Goal: Communication & Community: Answer question/provide support

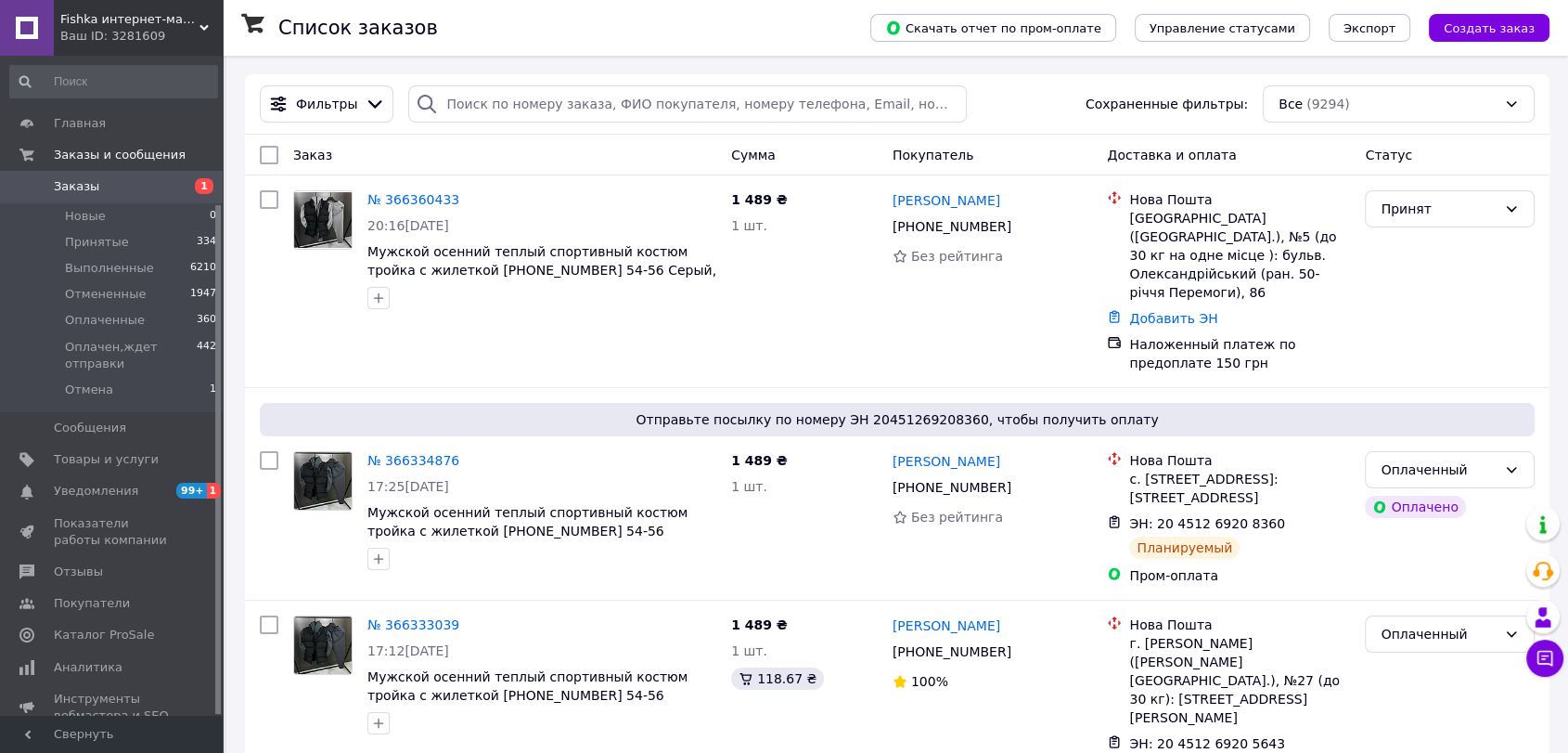
scroll to position [192, 0]
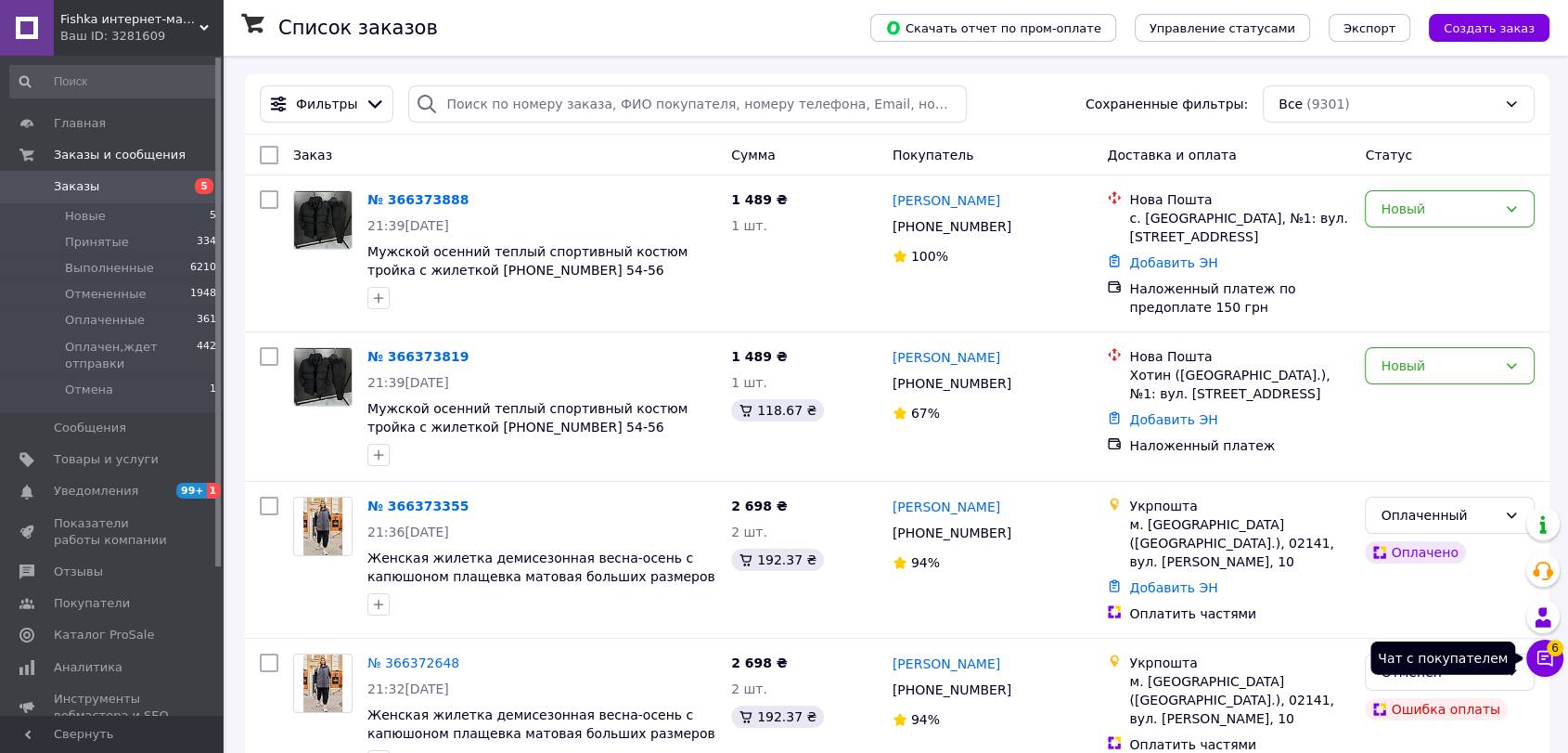
click at [1555, 659] on button "Чат с покупателем 6" at bounding box center [1544, 658] width 37 height 37
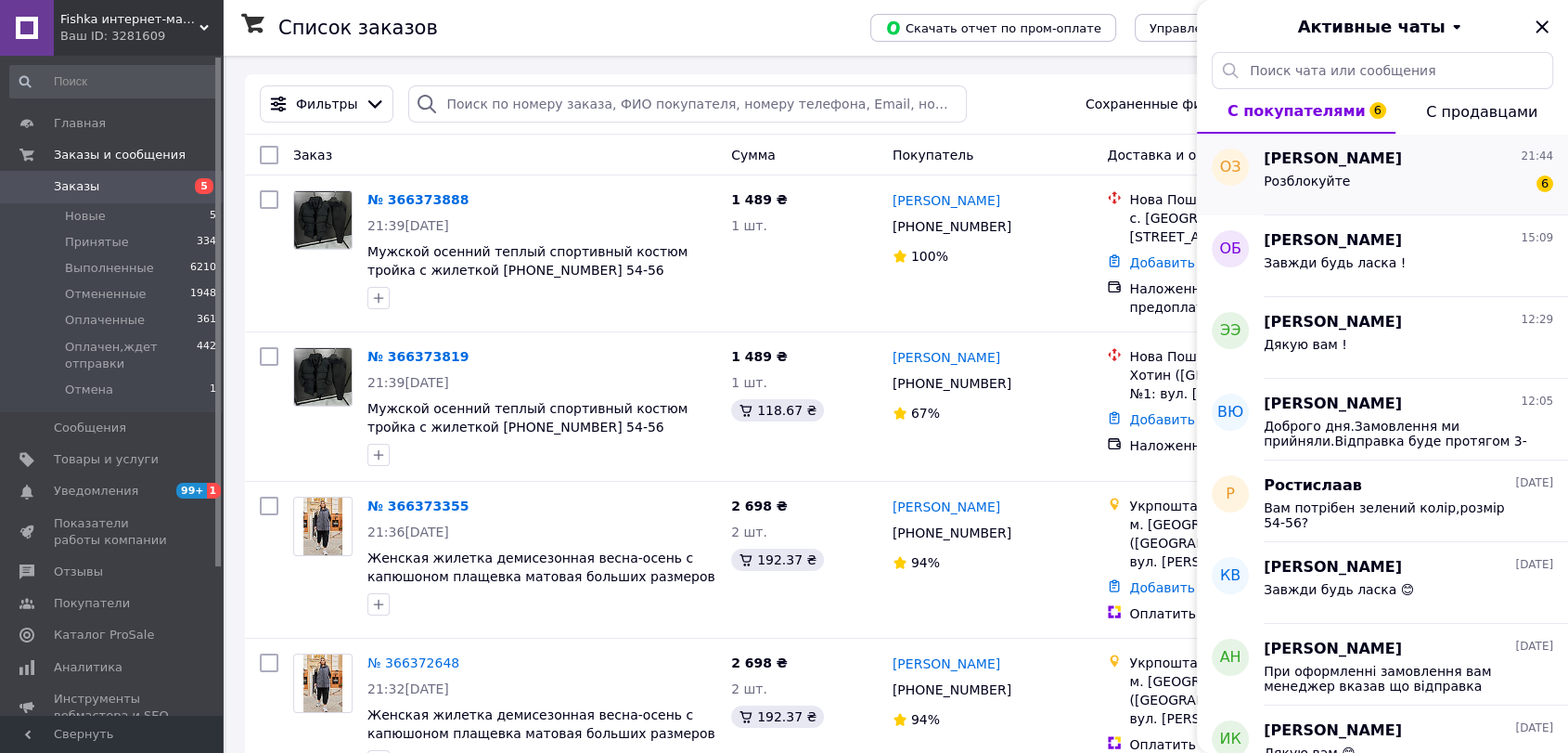
click at [1417, 177] on div "Розблокуйте 6" at bounding box center [1408, 184] width 289 height 30
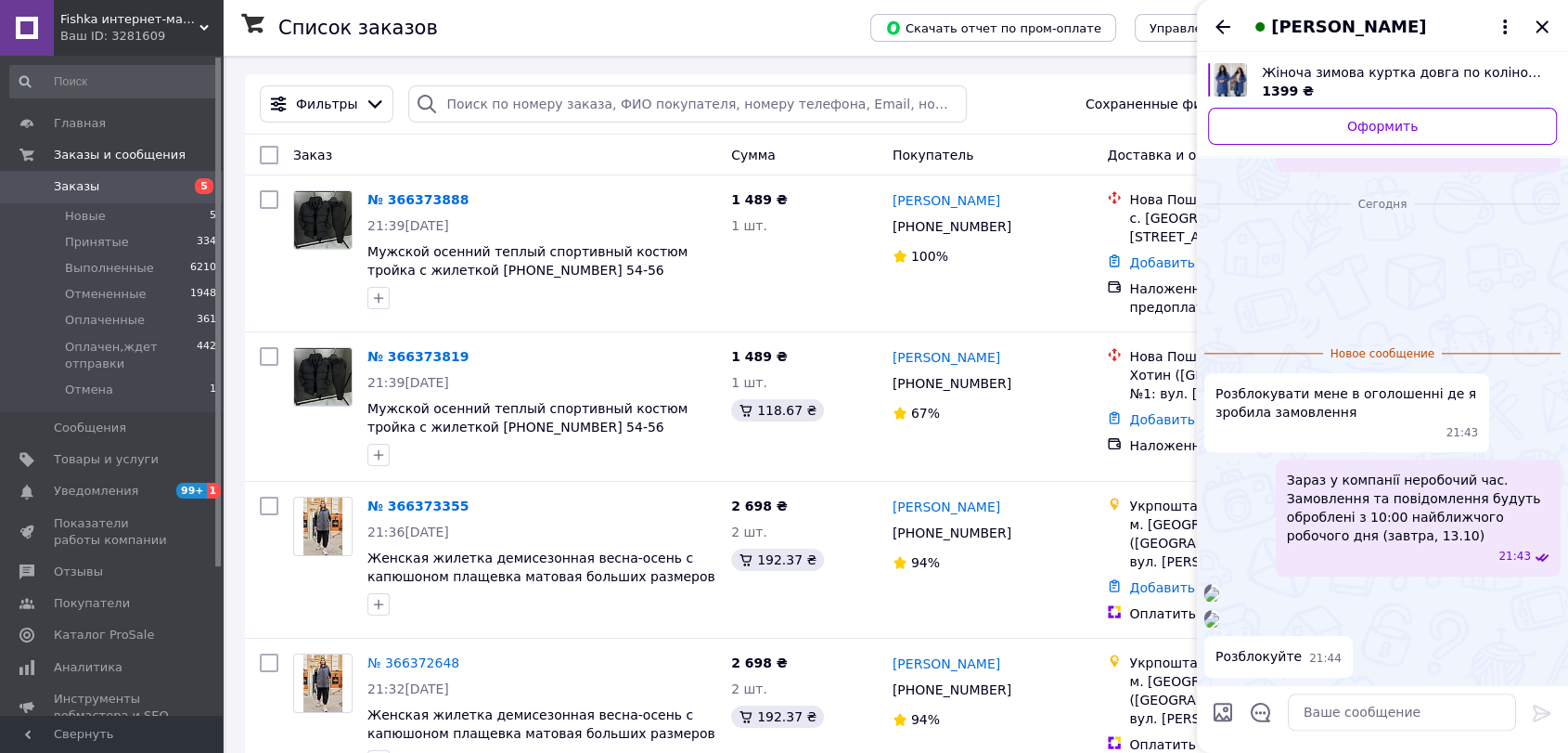
scroll to position [2986, 0]
click at [1219, 587] on img at bounding box center [1211, 595] width 15 height 15
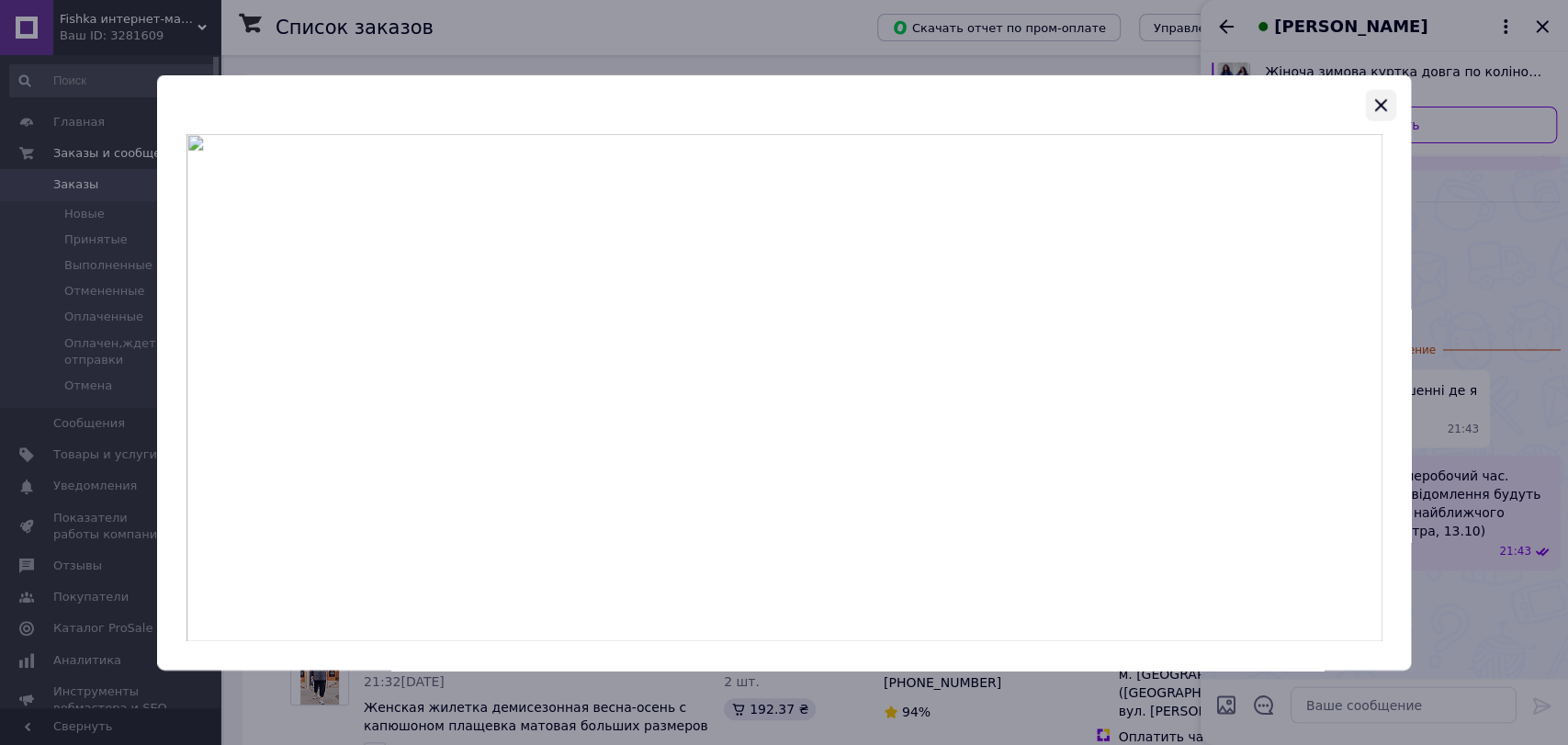
click at [1381, 113] on icon "button" at bounding box center [1380, 104] width 22 height 22
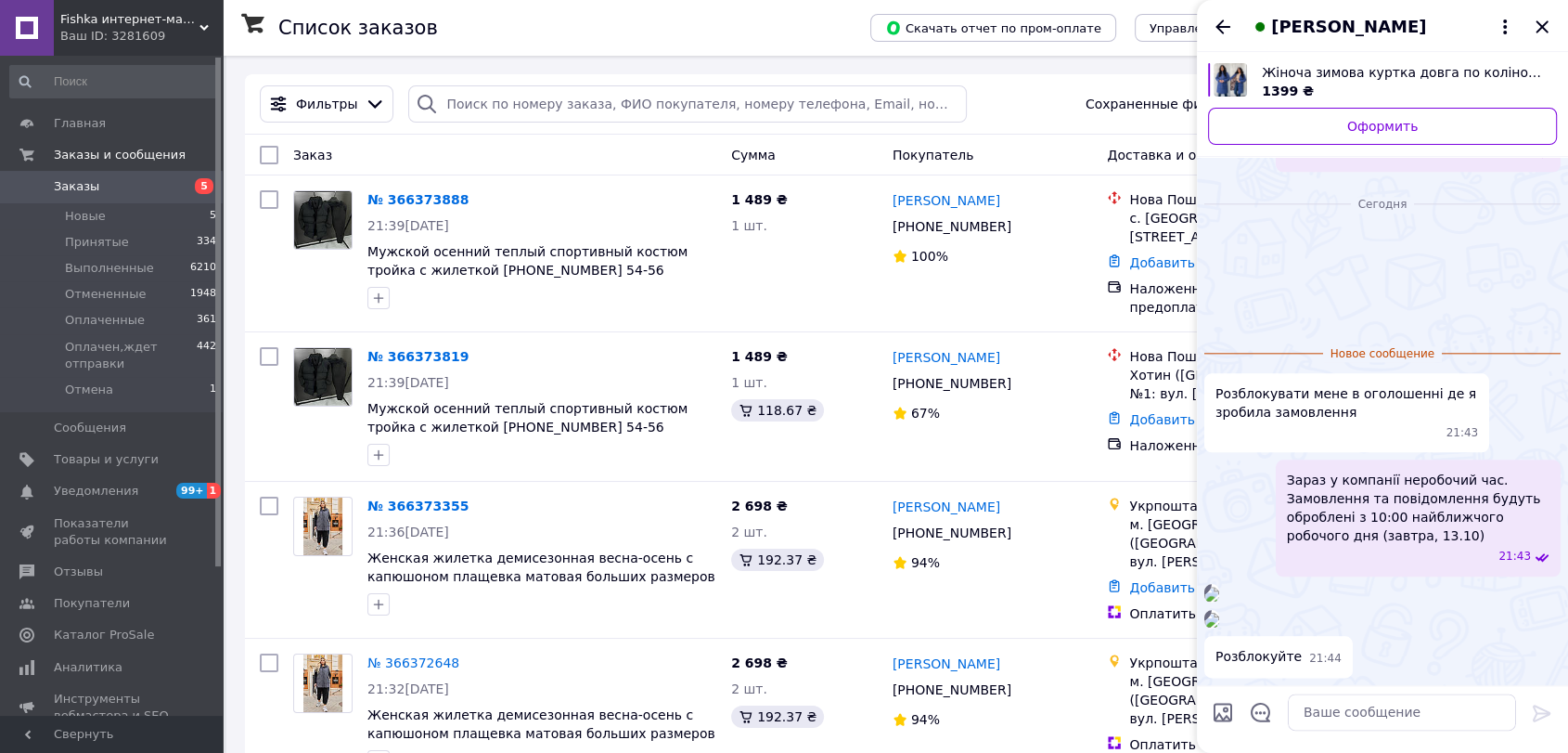
scroll to position [3089, 0]
click at [1219, 613] on img at bounding box center [1211, 620] width 15 height 15
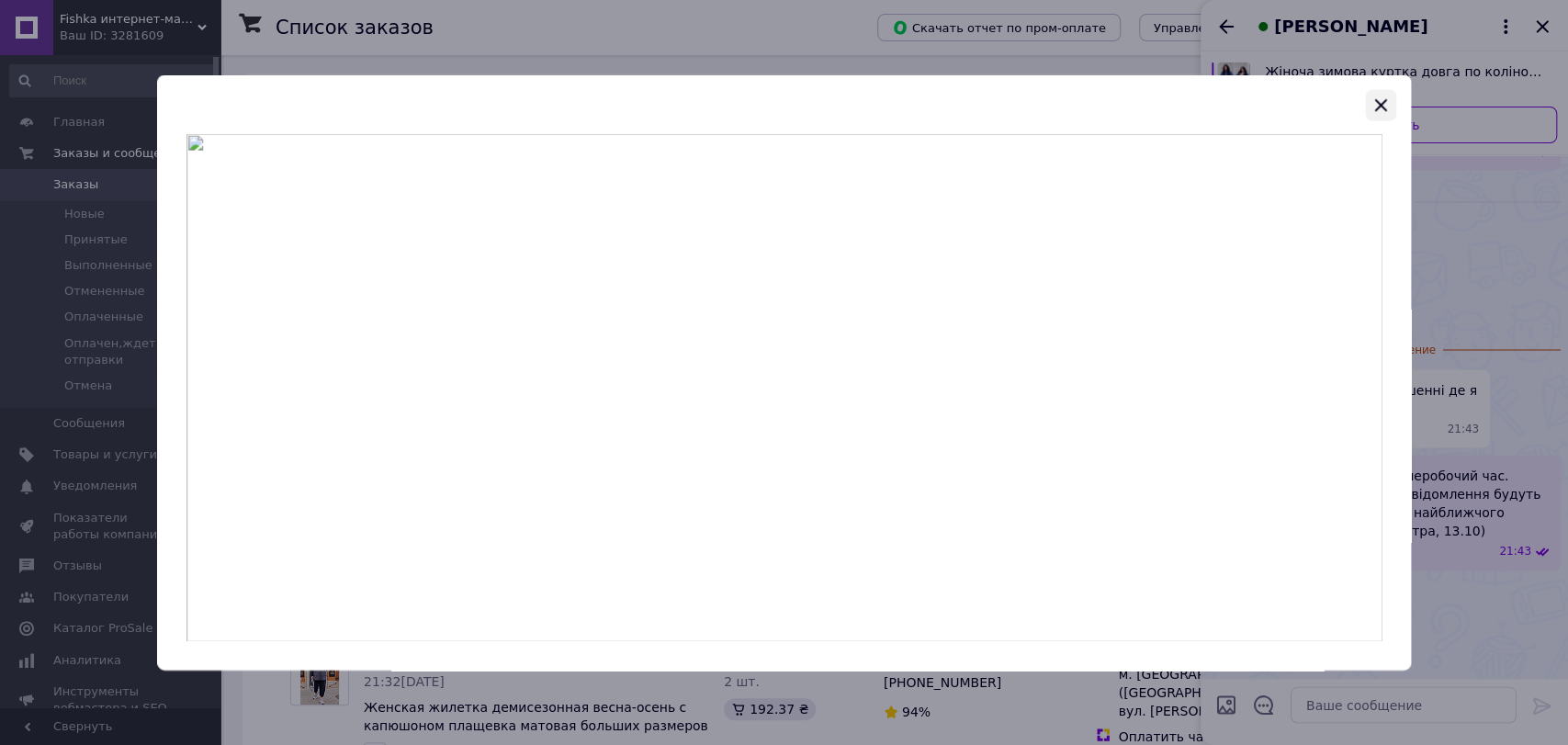
click at [1387, 112] on icon "button" at bounding box center [1380, 104] width 22 height 22
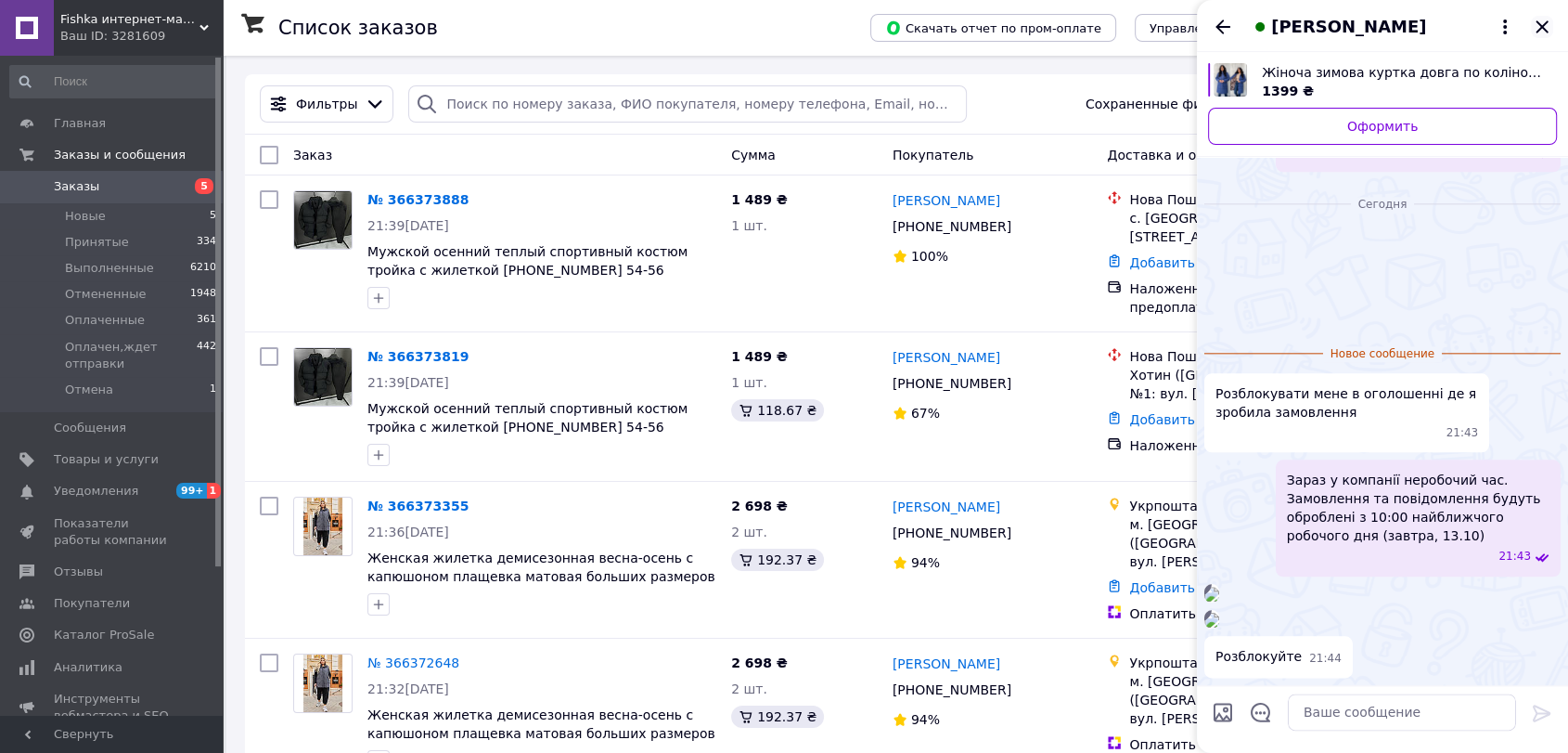
click at [1543, 28] on icon "Закрыть" at bounding box center [1541, 27] width 22 height 22
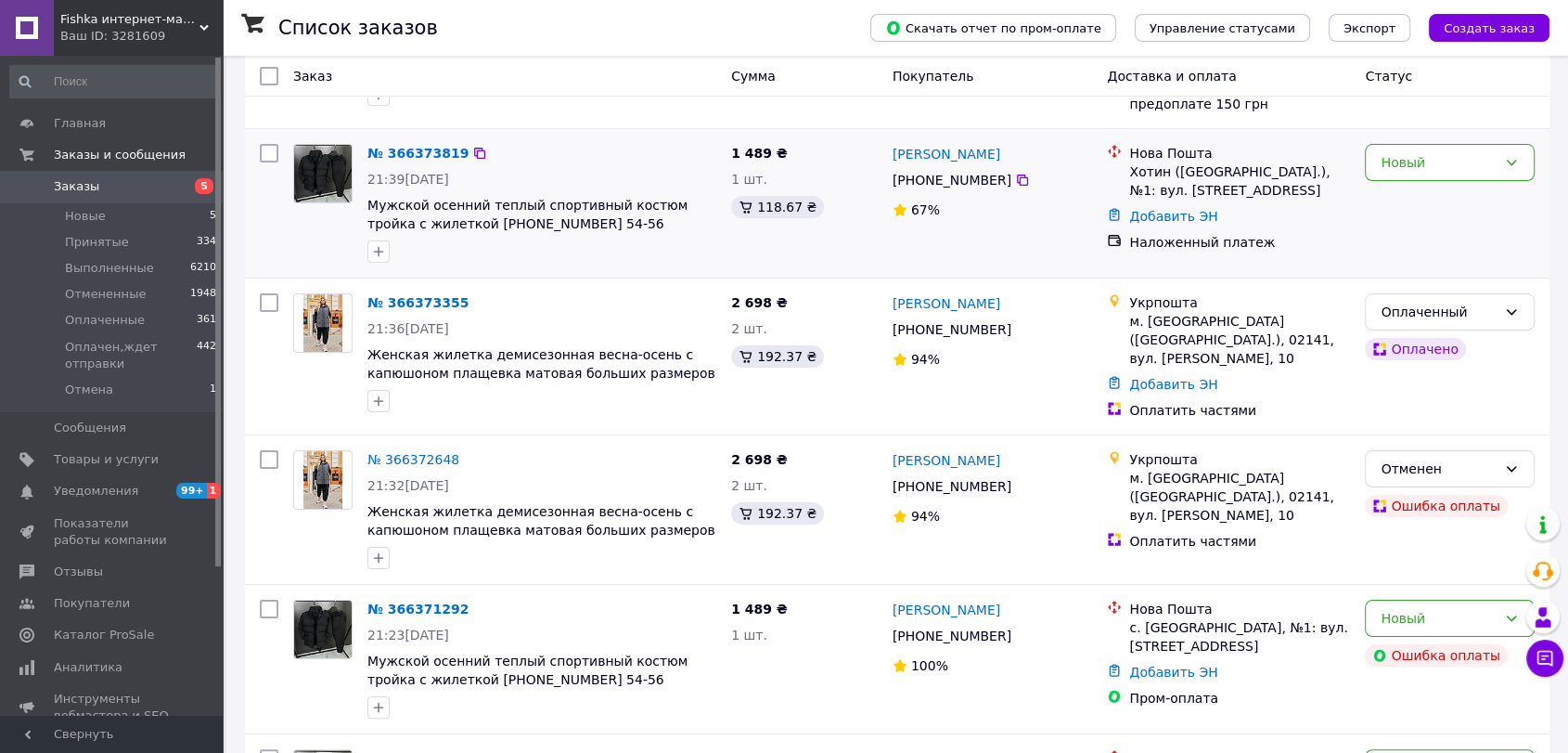
scroll to position [206, 0]
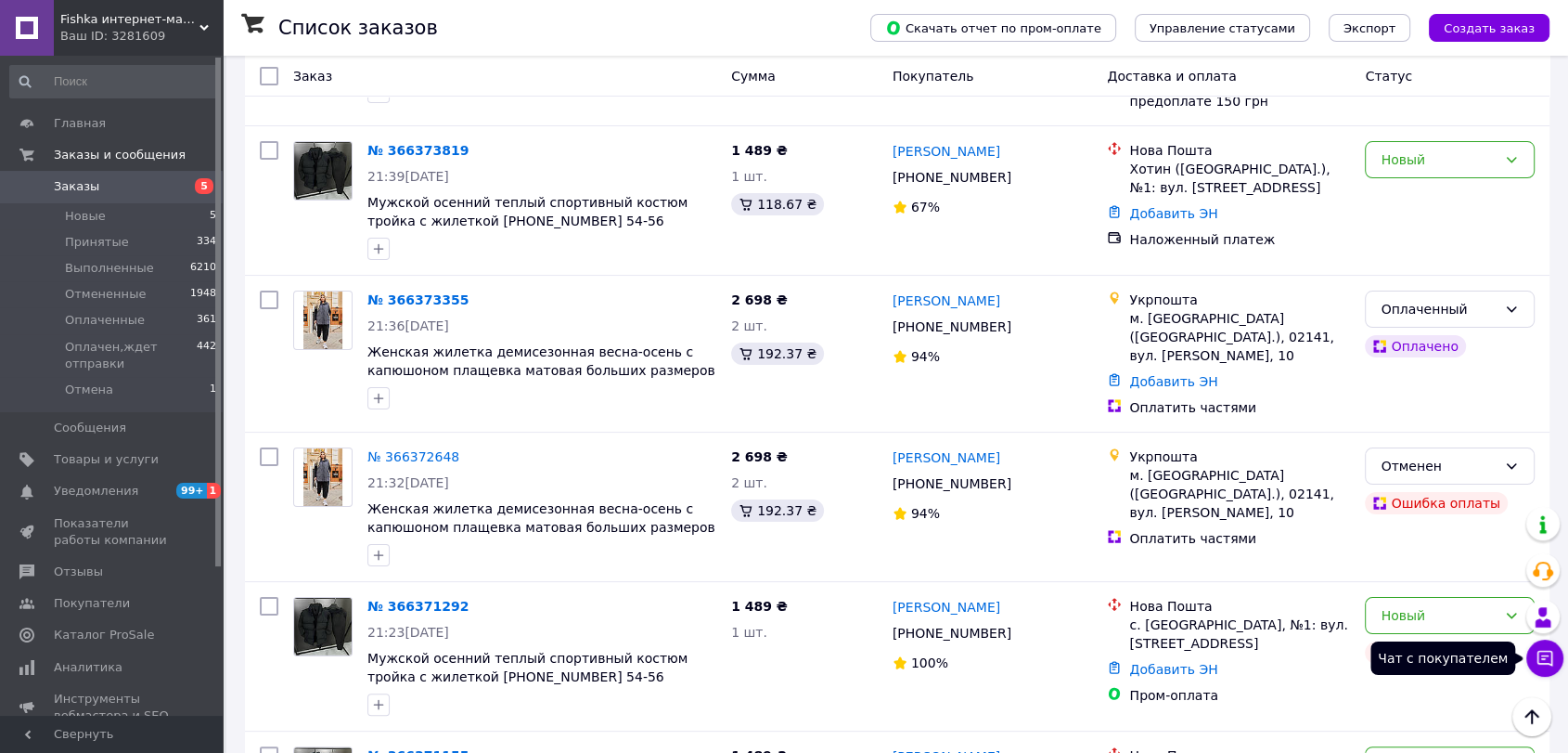
click at [1553, 658] on icon at bounding box center [1544, 658] width 18 height 18
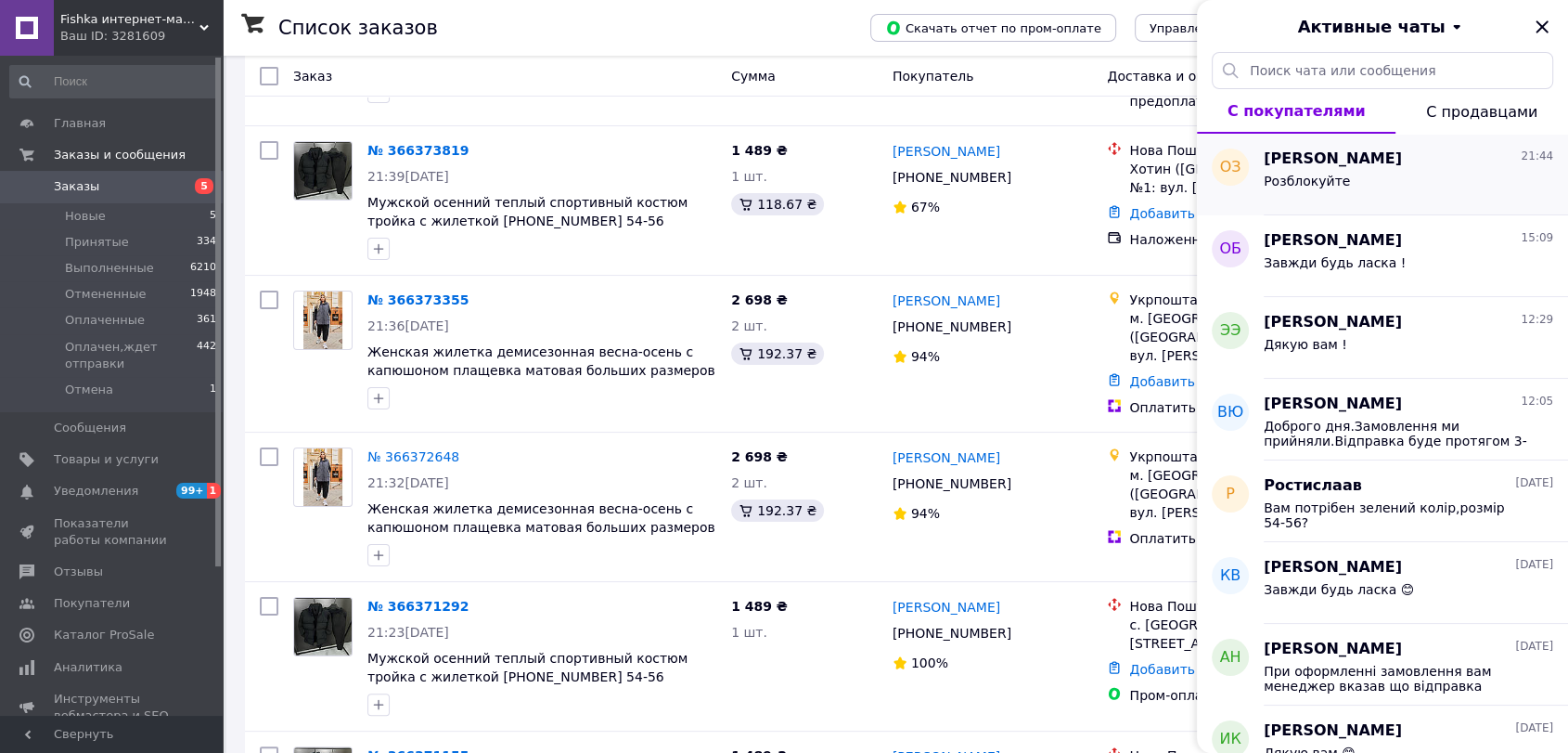
click at [1370, 174] on div "Розблокуйте" at bounding box center [1408, 184] width 289 height 30
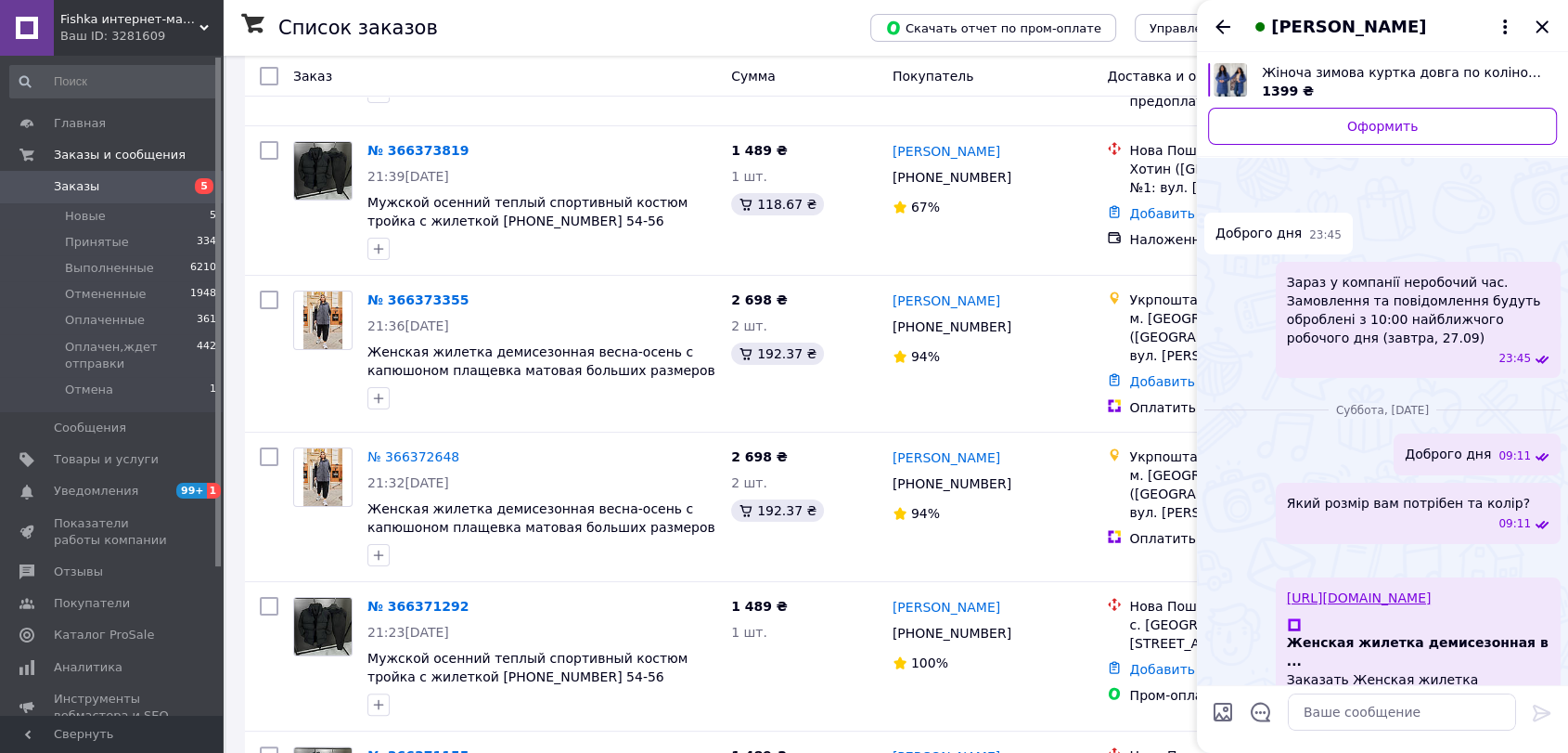
scroll to position [2824, 0]
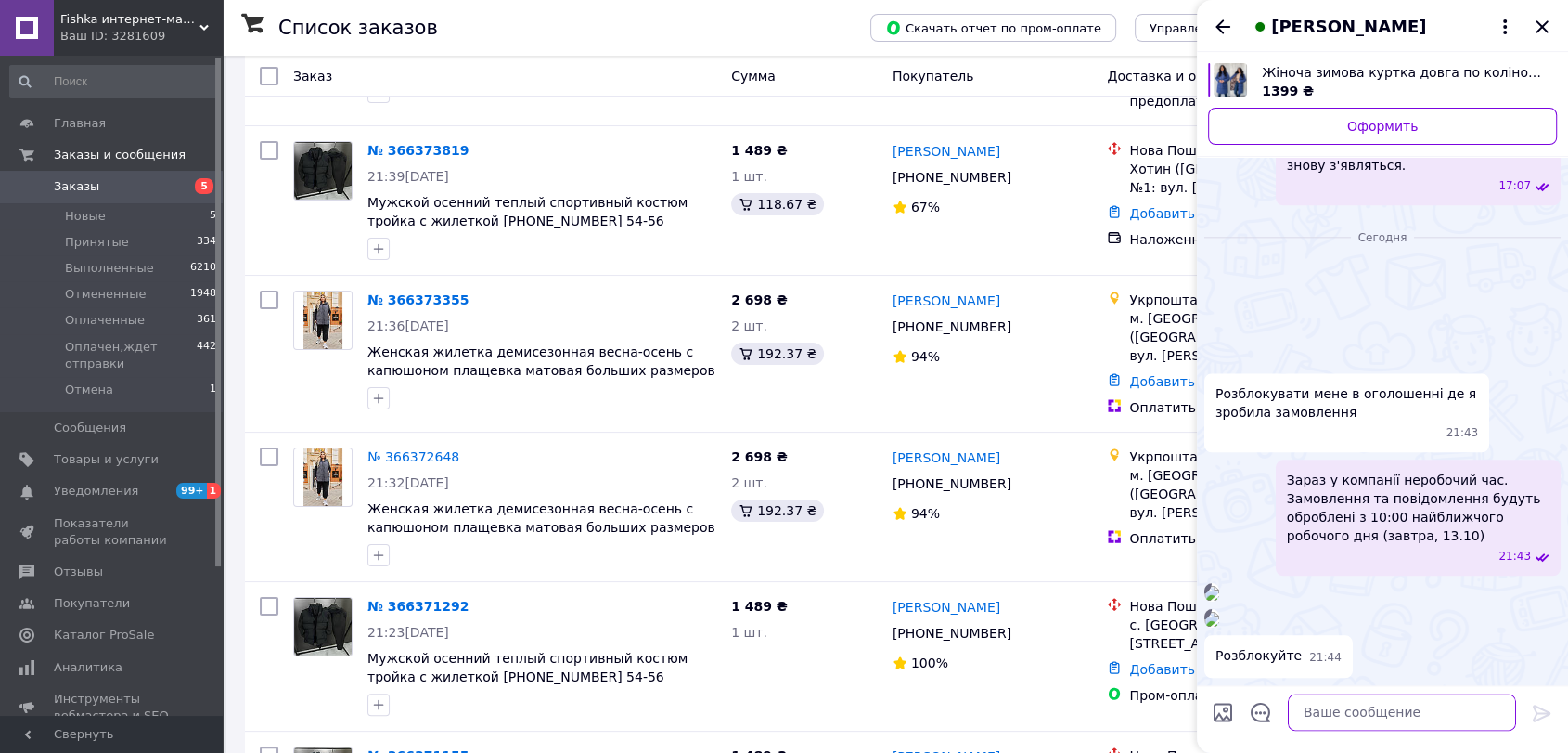
click at [1347, 718] on textarea at bounding box center [1401, 711] width 228 height 37
type textarea "Доброго вечора"
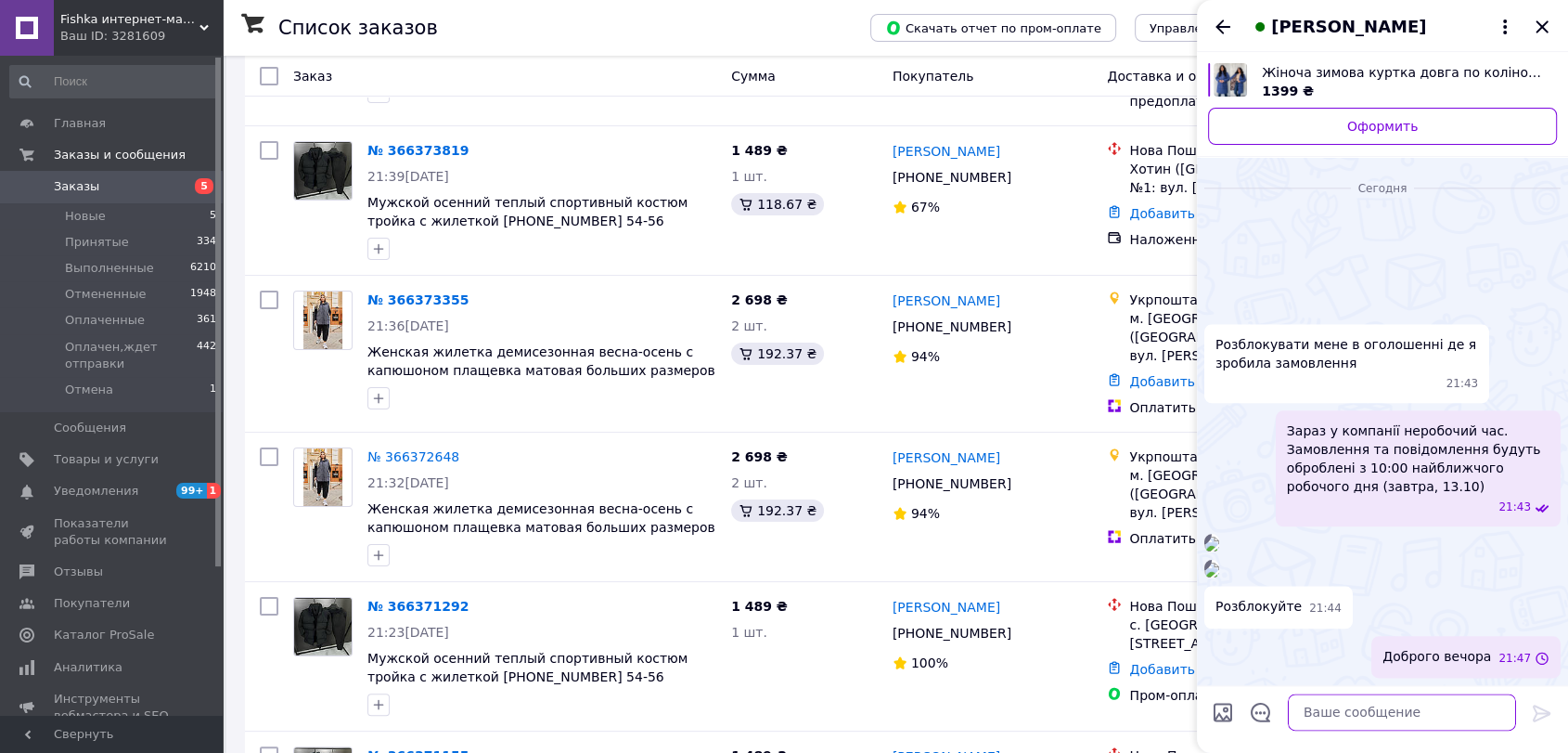
scroll to position [3104, 0]
type textarea "[PERSON_NAME],що саме потрібно розблокувати?"
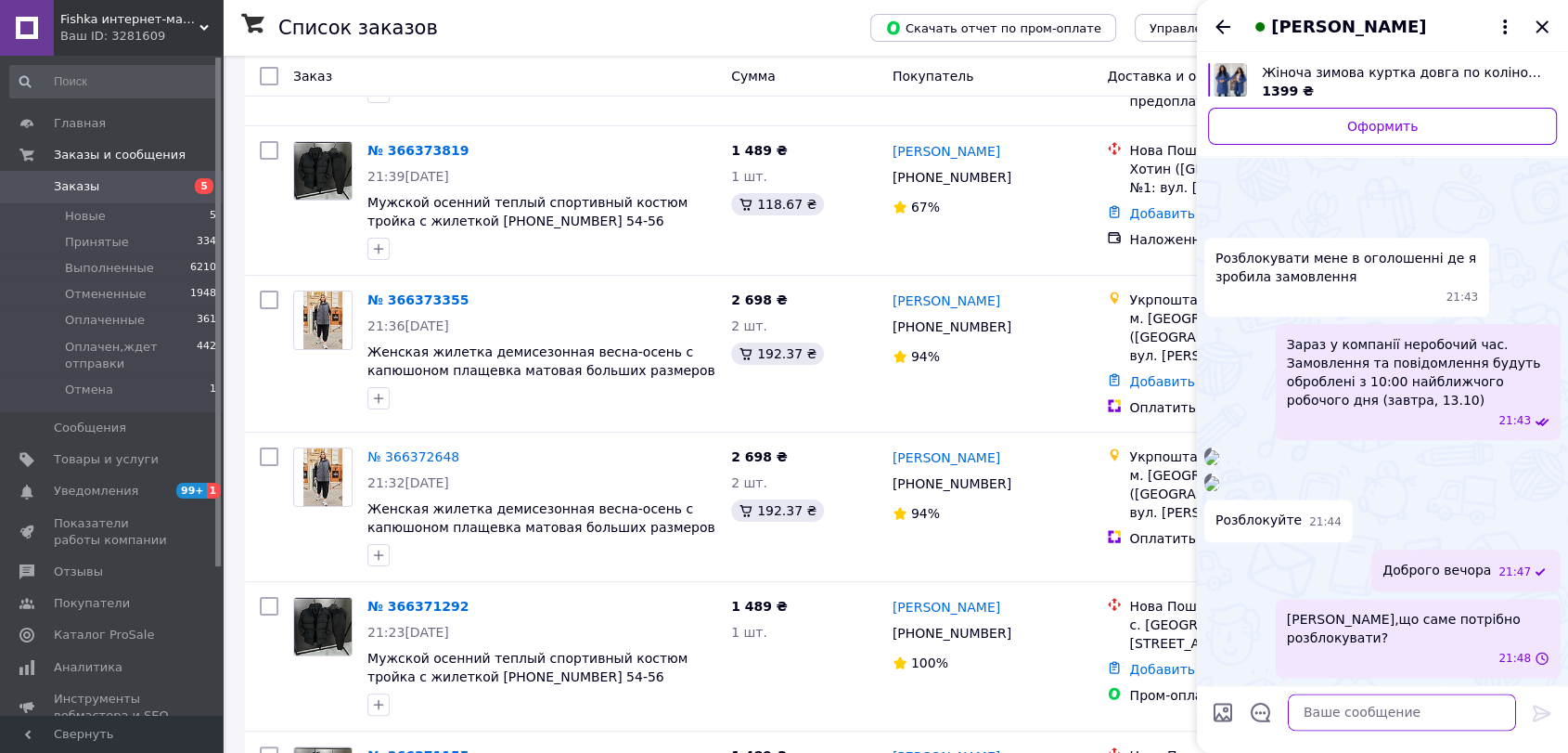
scroll to position [3172, 0]
click at [1218, 29] on icon "Назад" at bounding box center [1223, 26] width 15 height 14
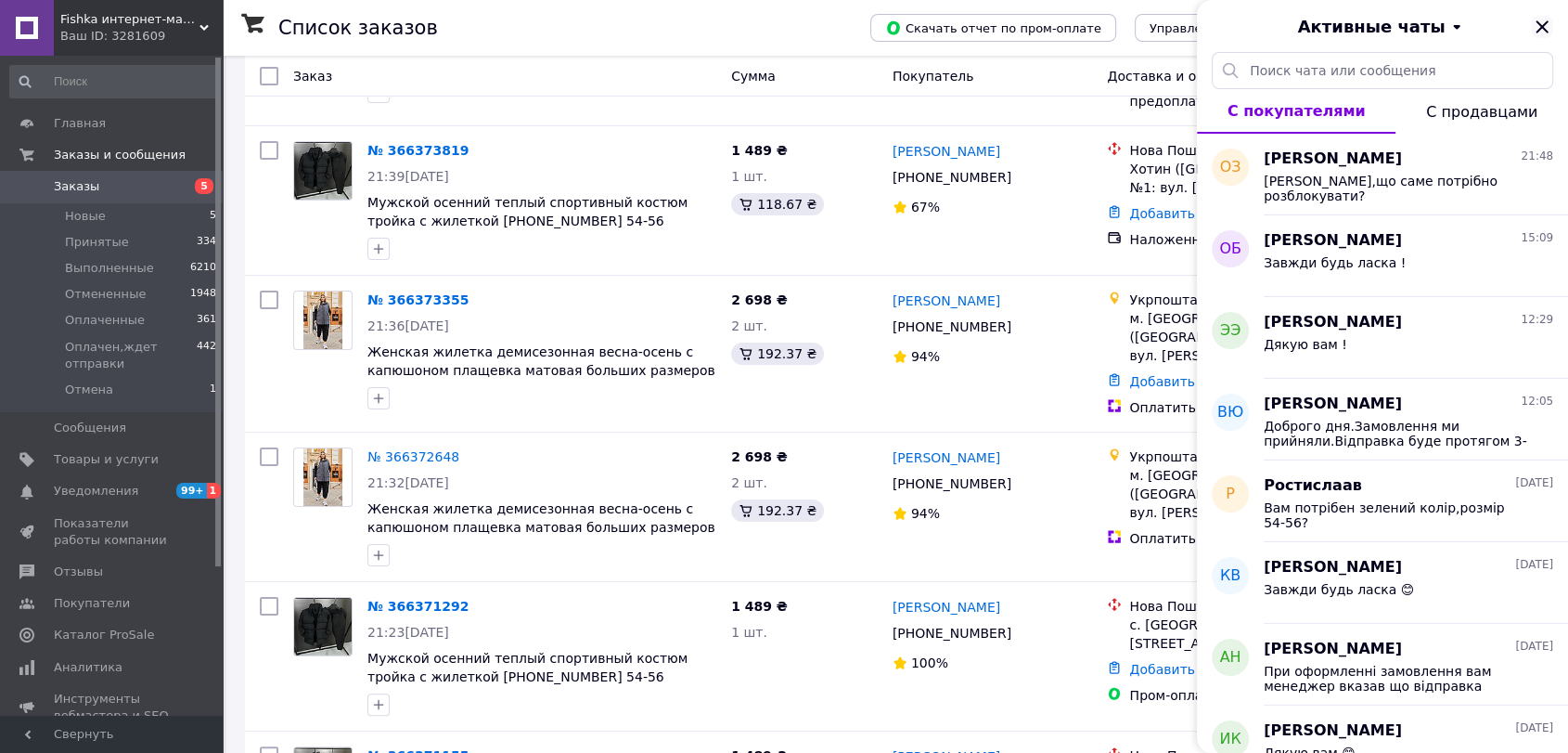
click at [1536, 19] on icon "Закрыть" at bounding box center [1541, 27] width 22 height 22
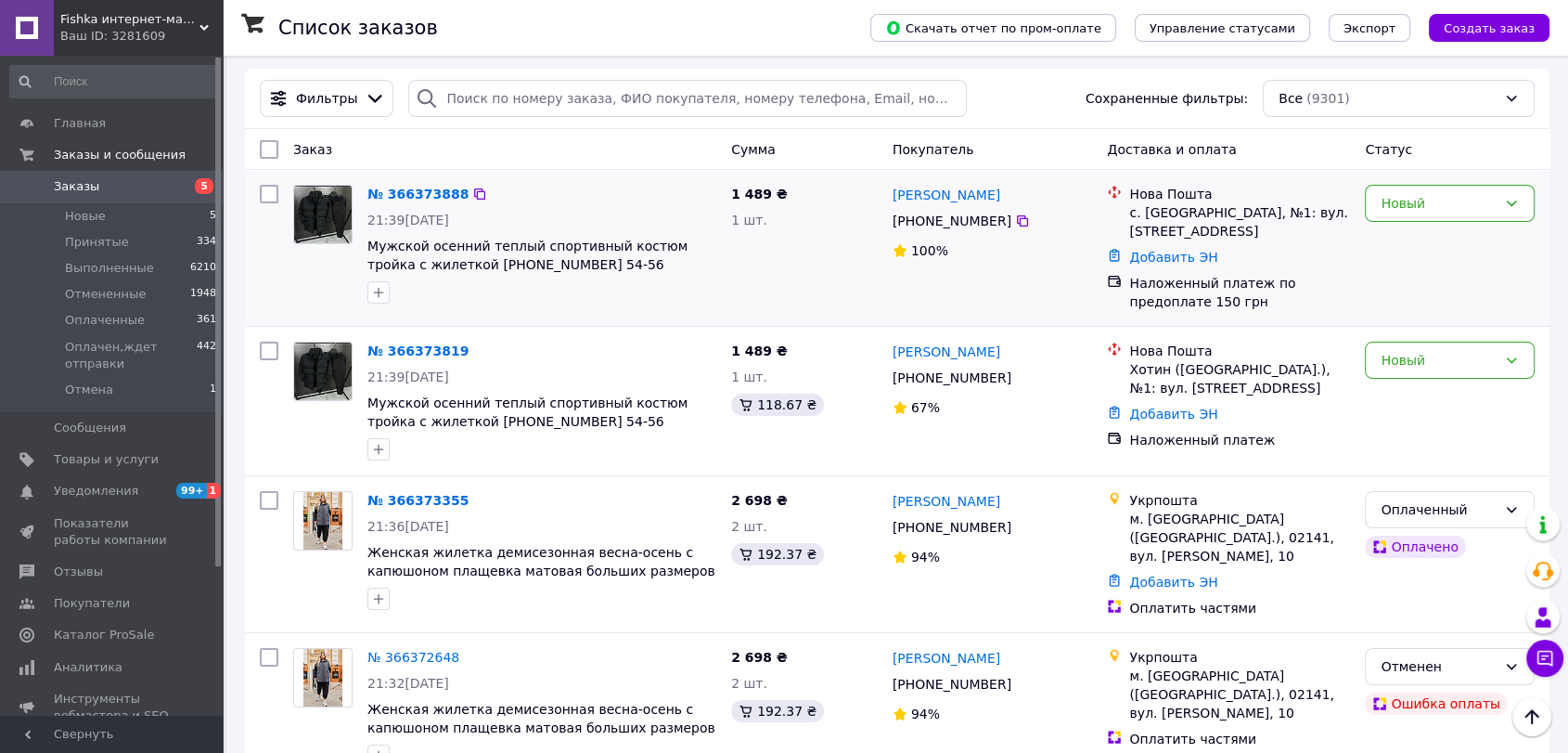
scroll to position [0, 0]
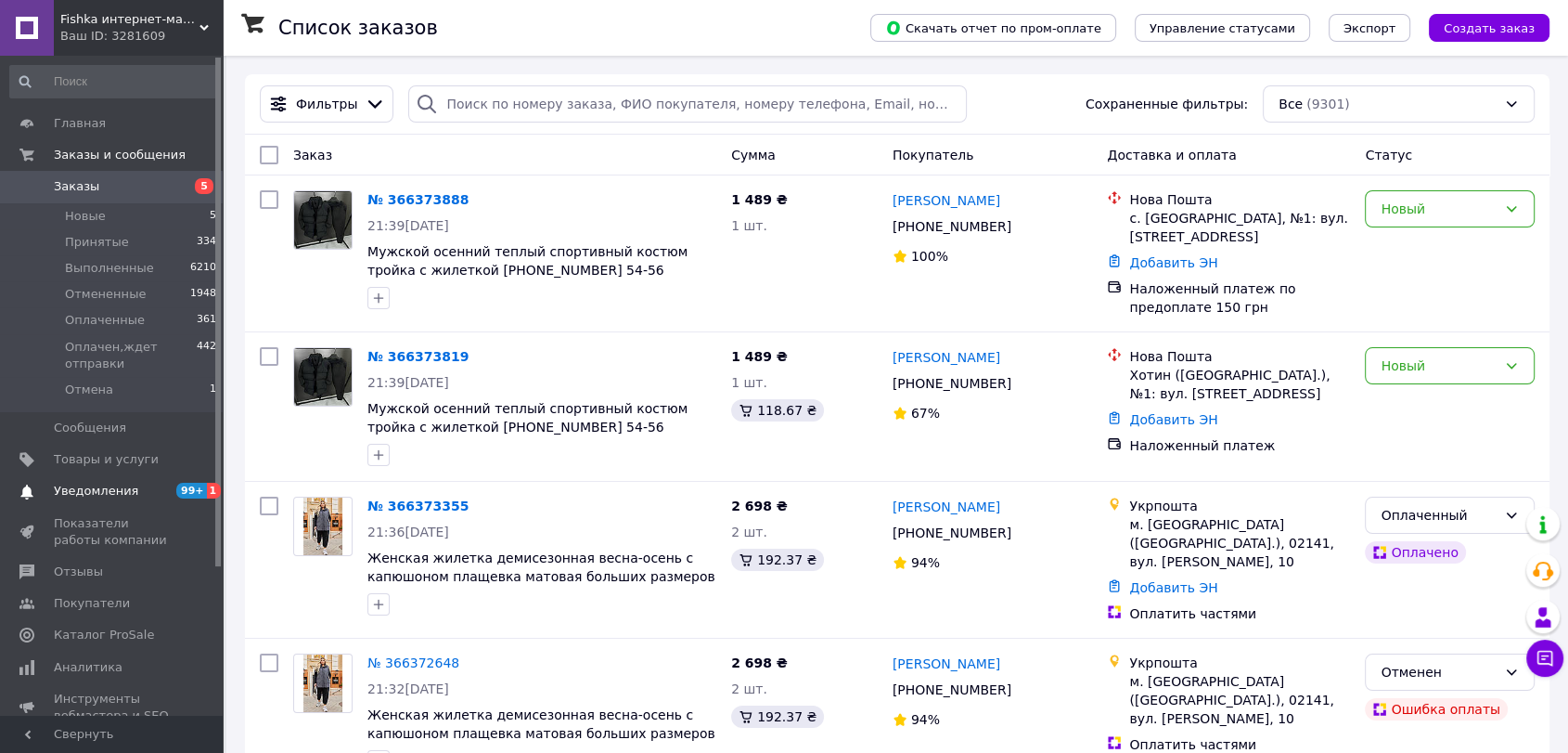
click at [152, 485] on span "Уведомления" at bounding box center [113, 492] width 118 height 17
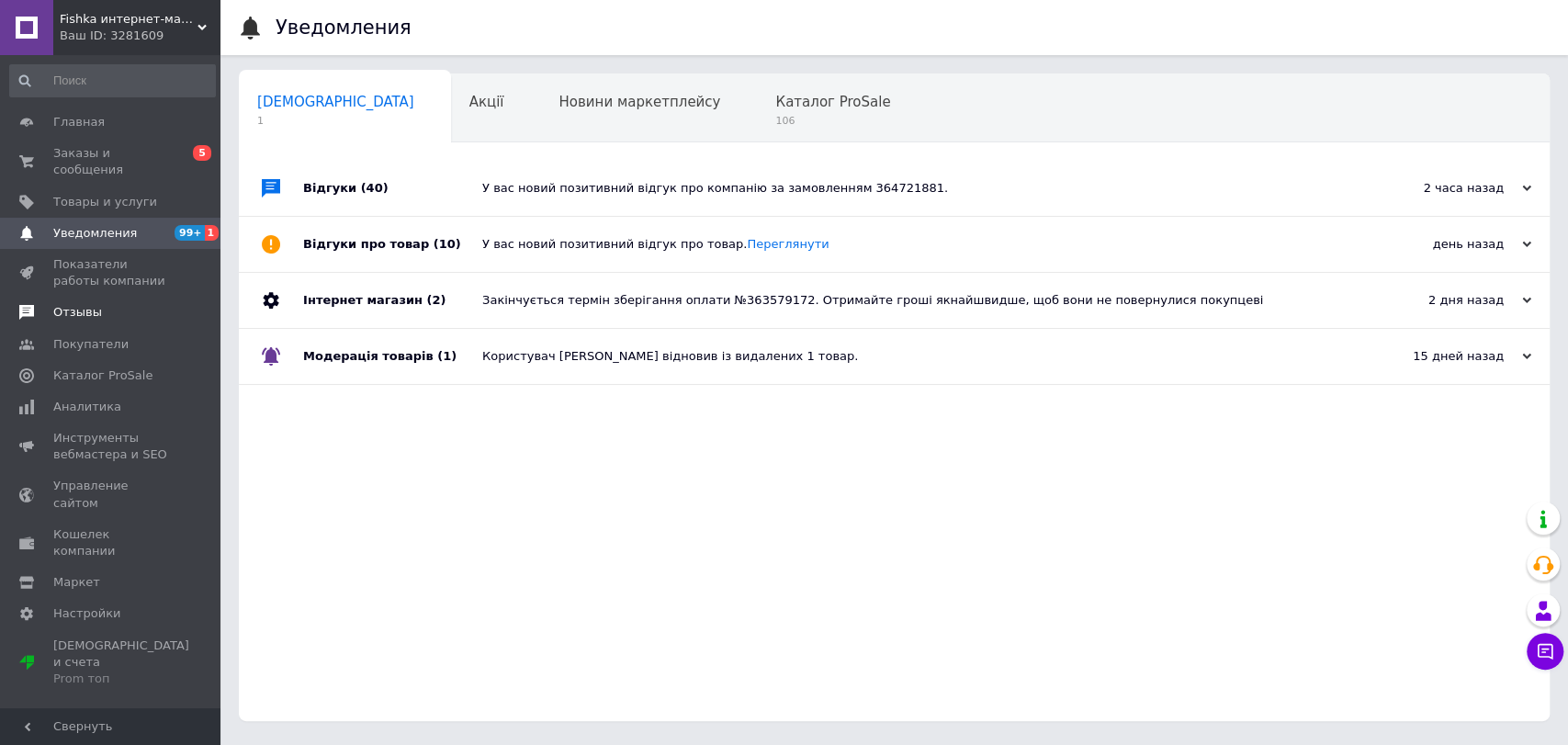
click at [121, 304] on span "Отзывы" at bounding box center [111, 313] width 117 height 17
